Goal: Task Accomplishment & Management: Use online tool/utility

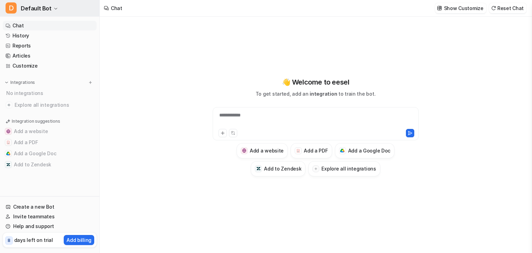
click at [30, 8] on span "Default Bot" at bounding box center [36, 8] width 31 height 10
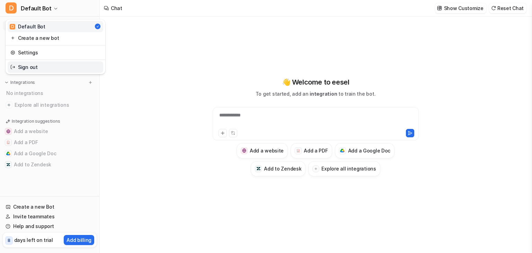
click at [26, 65] on link "Sign out" at bounding box center [56, 66] width 96 height 11
